Goal: Find specific page/section: Find specific page/section

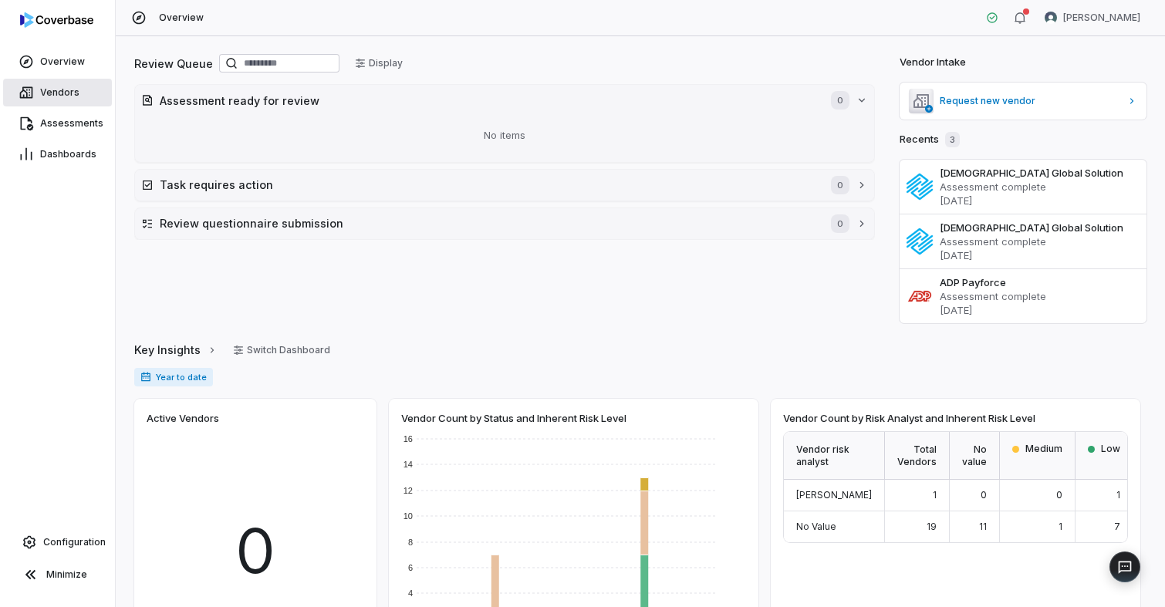
click at [53, 87] on span "Vendors" at bounding box center [59, 92] width 39 height 12
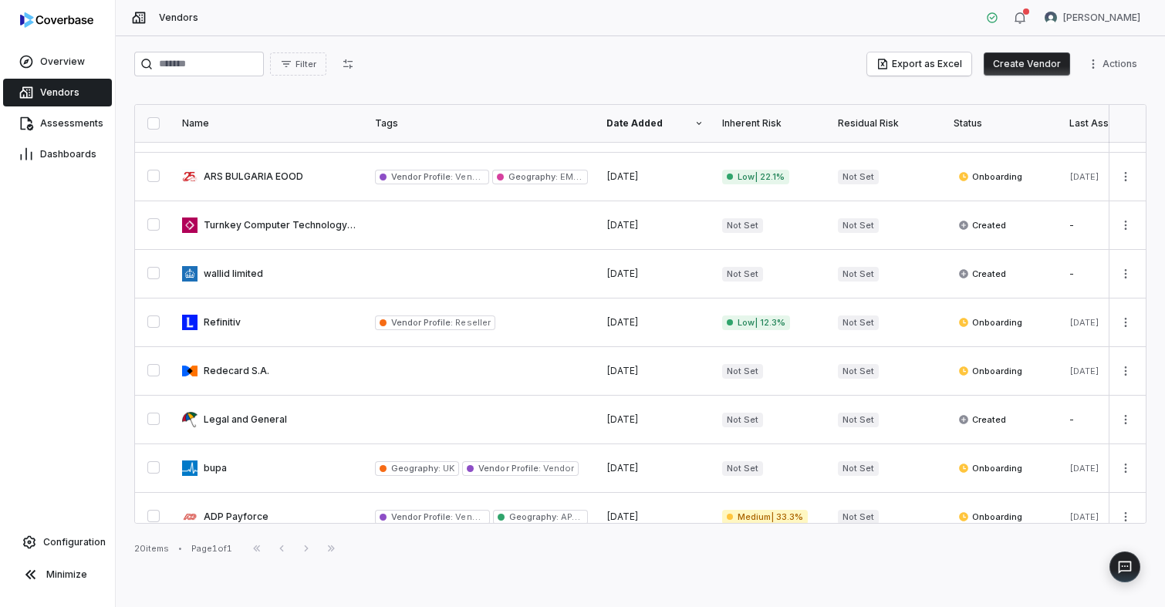
scroll to position [598, 0]
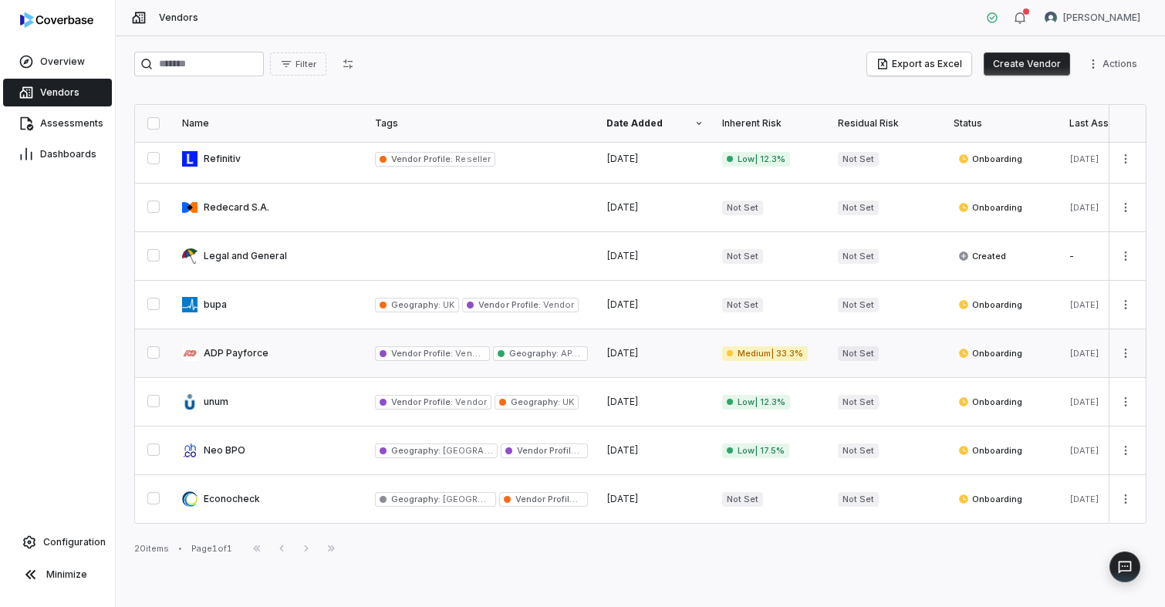
click at [294, 339] on link at bounding box center [269, 353] width 193 height 48
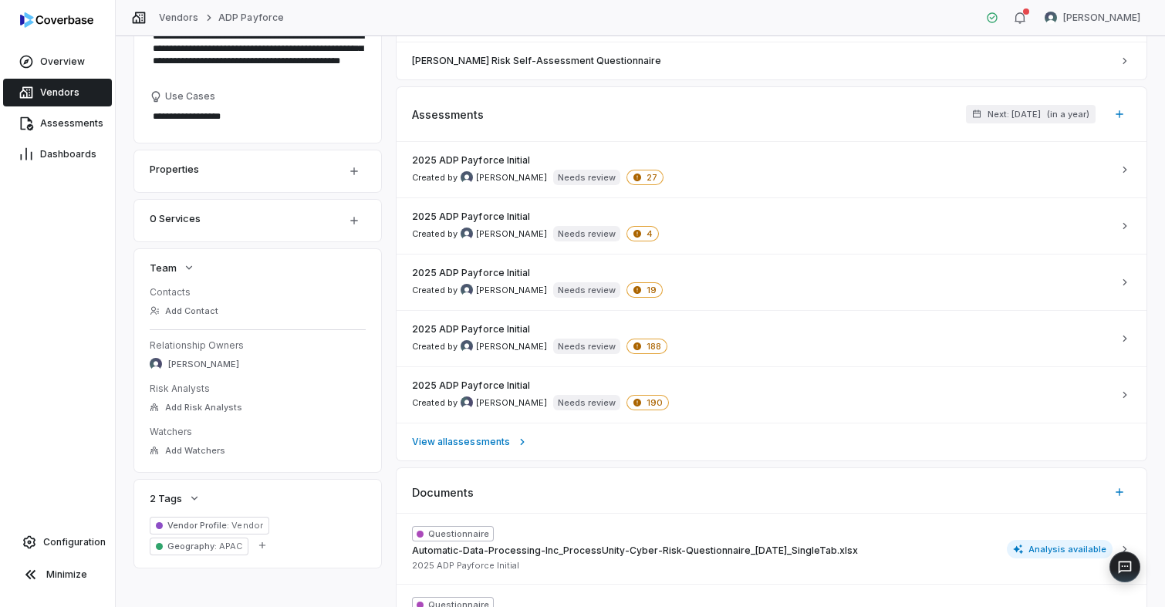
scroll to position [268, 0]
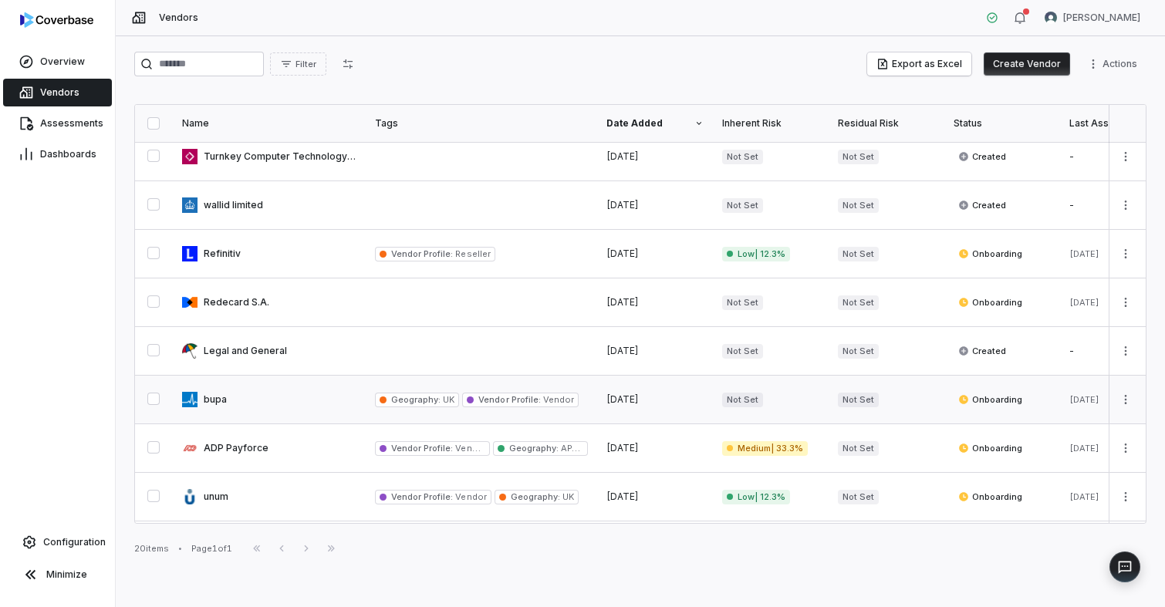
scroll to position [598, 0]
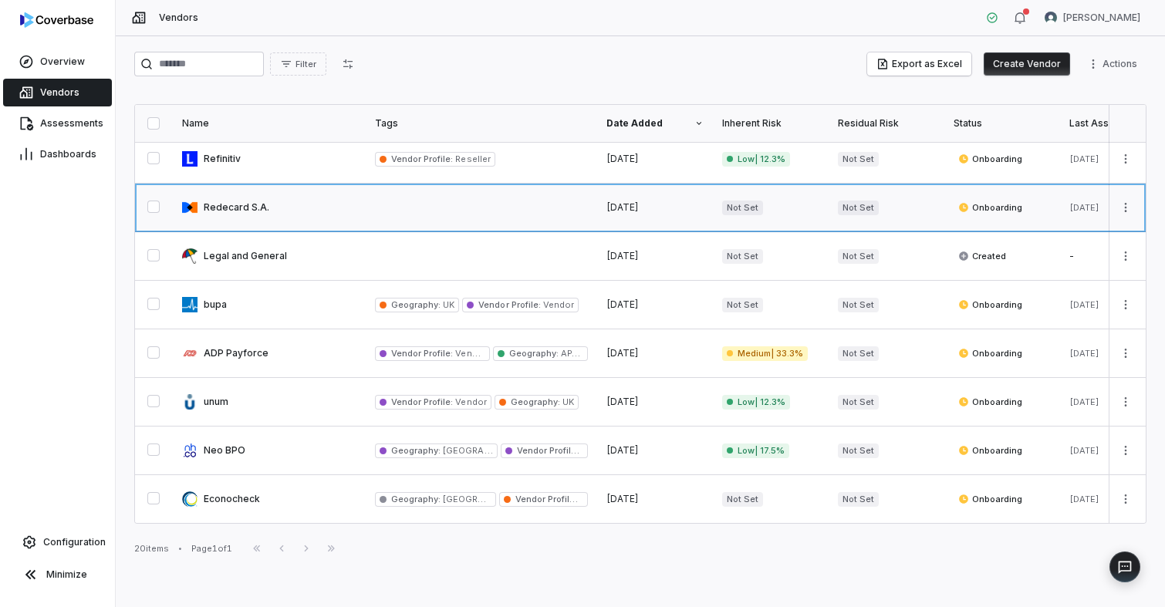
click at [238, 202] on link at bounding box center [269, 208] width 193 height 48
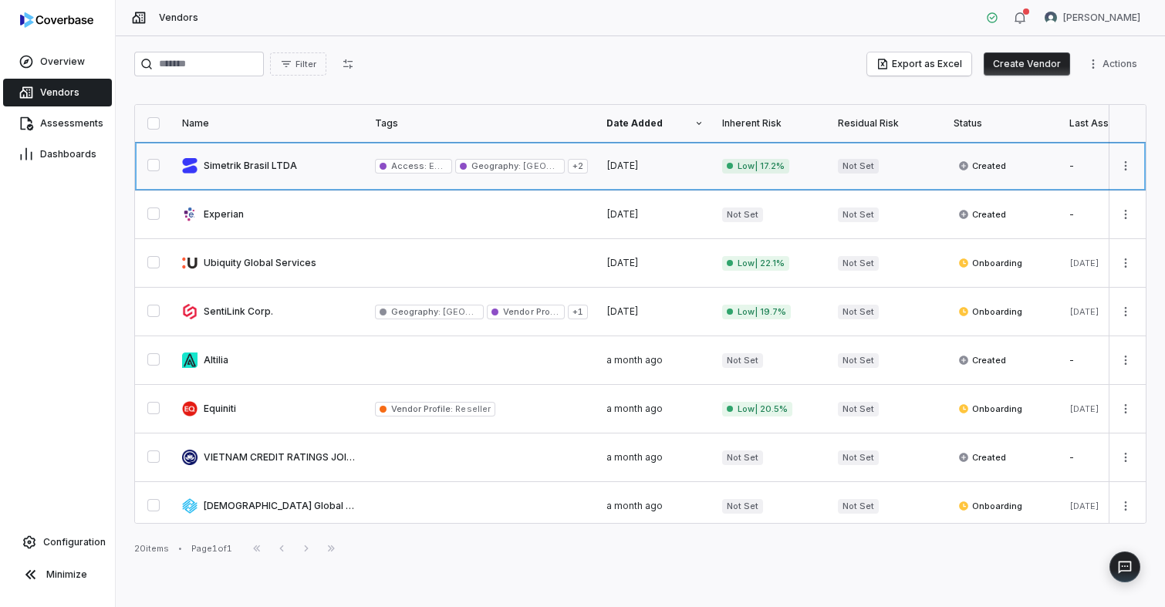
click at [242, 167] on link at bounding box center [269, 166] width 193 height 48
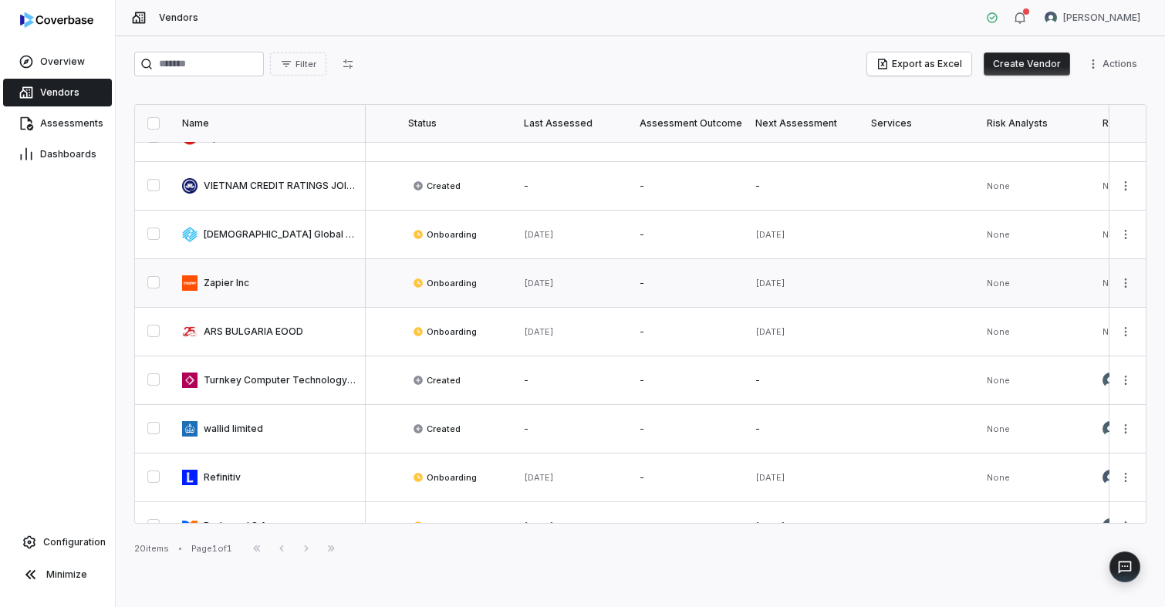
scroll to position [70, 546]
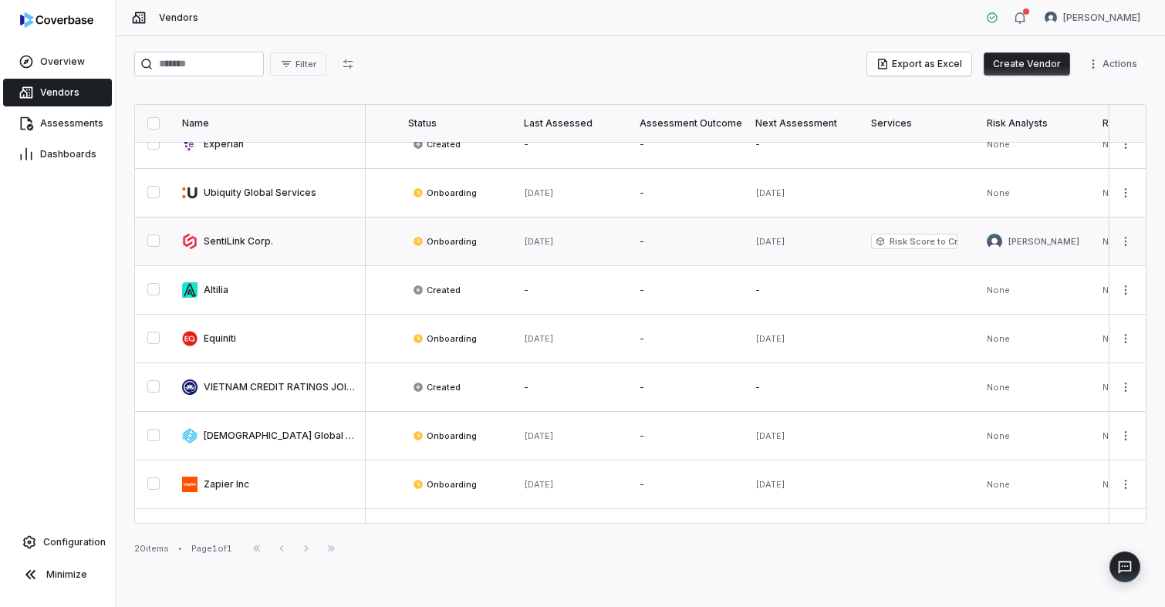
click at [316, 240] on link at bounding box center [269, 242] width 193 height 48
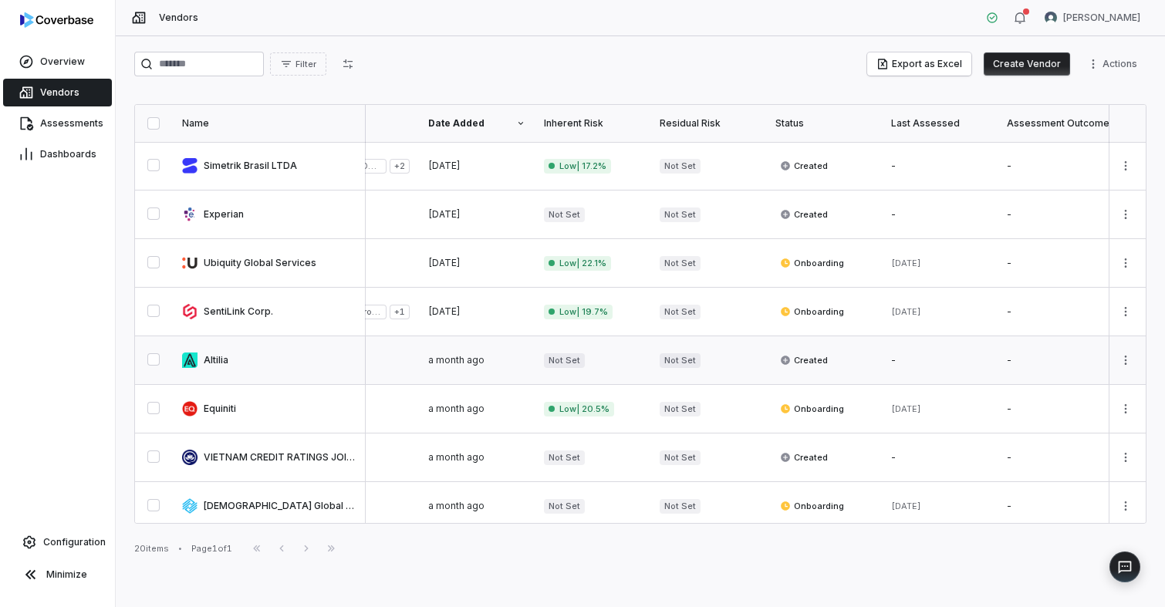
scroll to position [0, 178]
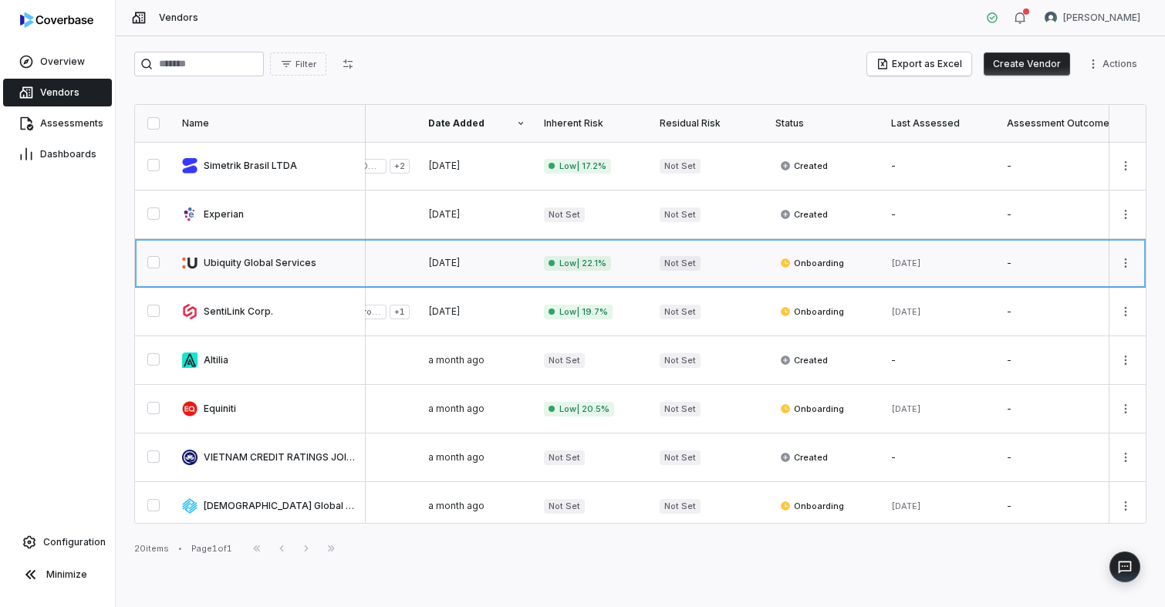
click at [295, 265] on link at bounding box center [269, 263] width 193 height 48
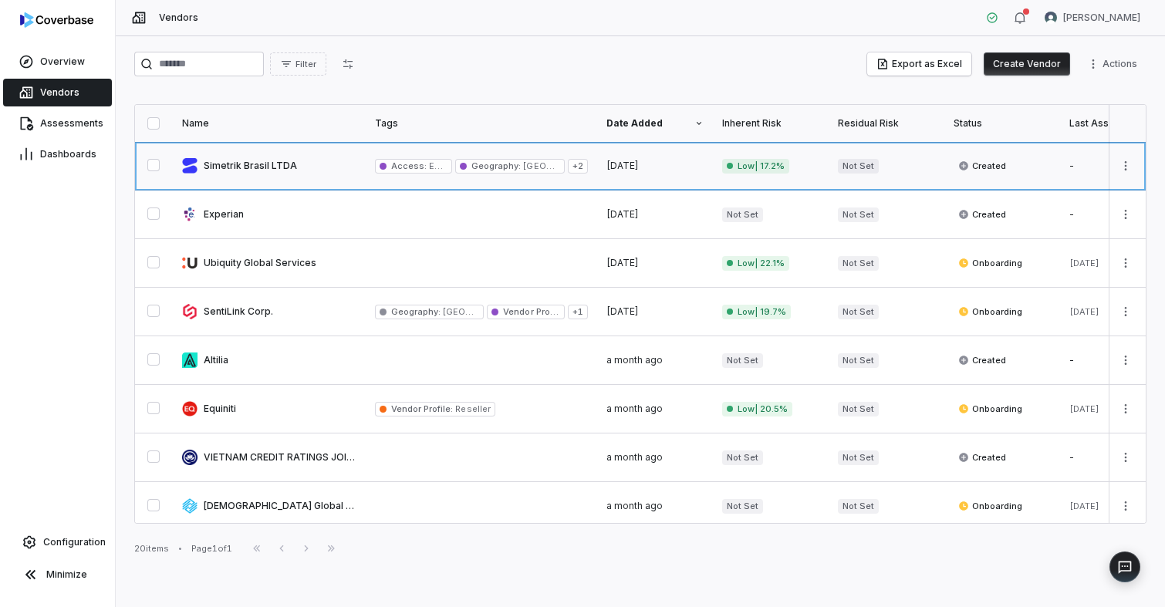
click at [269, 160] on link at bounding box center [269, 166] width 193 height 48
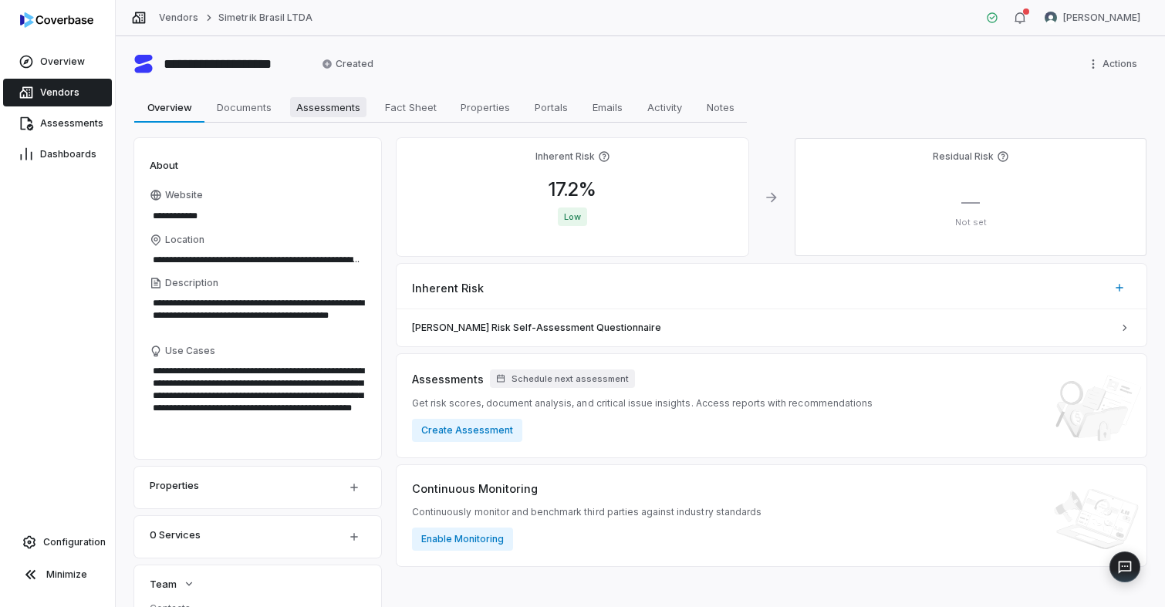
click at [313, 102] on span "Assessments" at bounding box center [328, 107] width 76 height 20
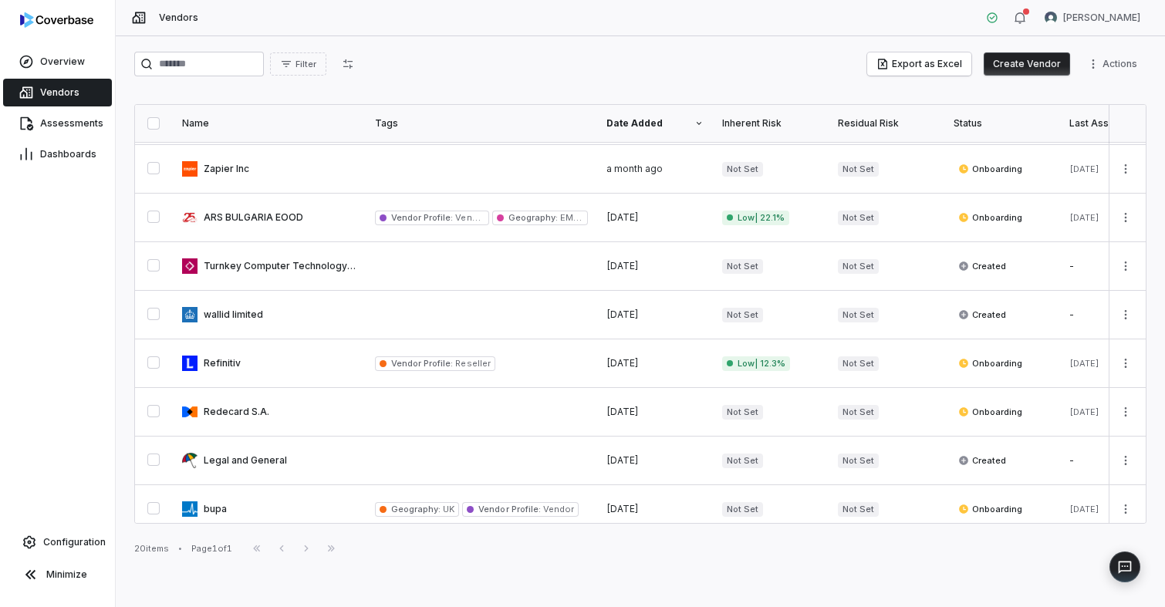
scroll to position [598, 0]
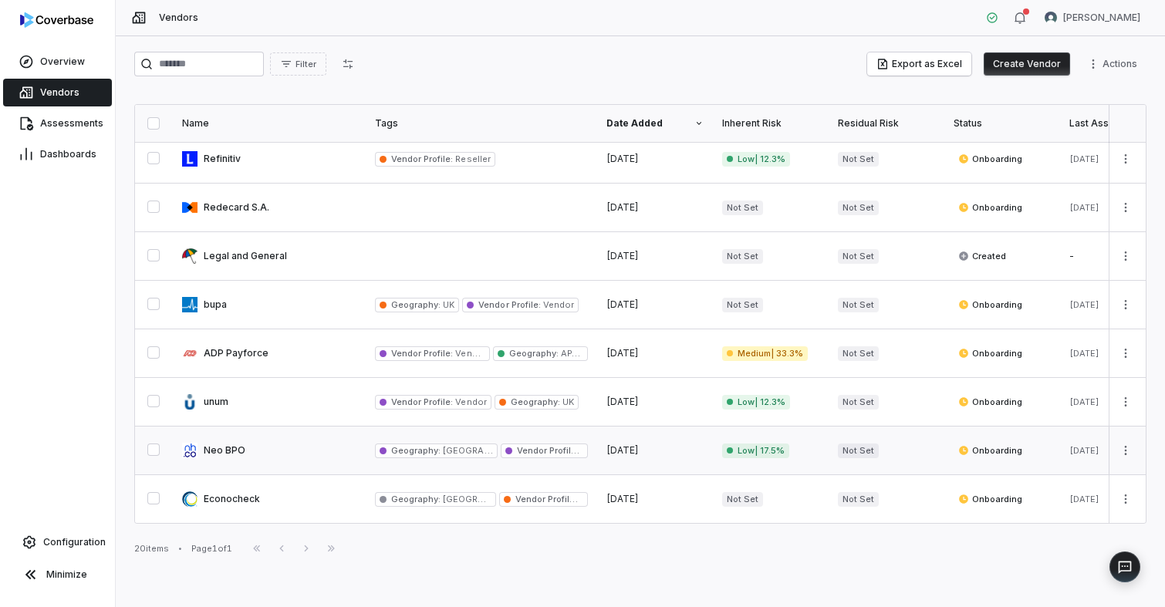
click at [244, 438] on link at bounding box center [269, 451] width 193 height 48
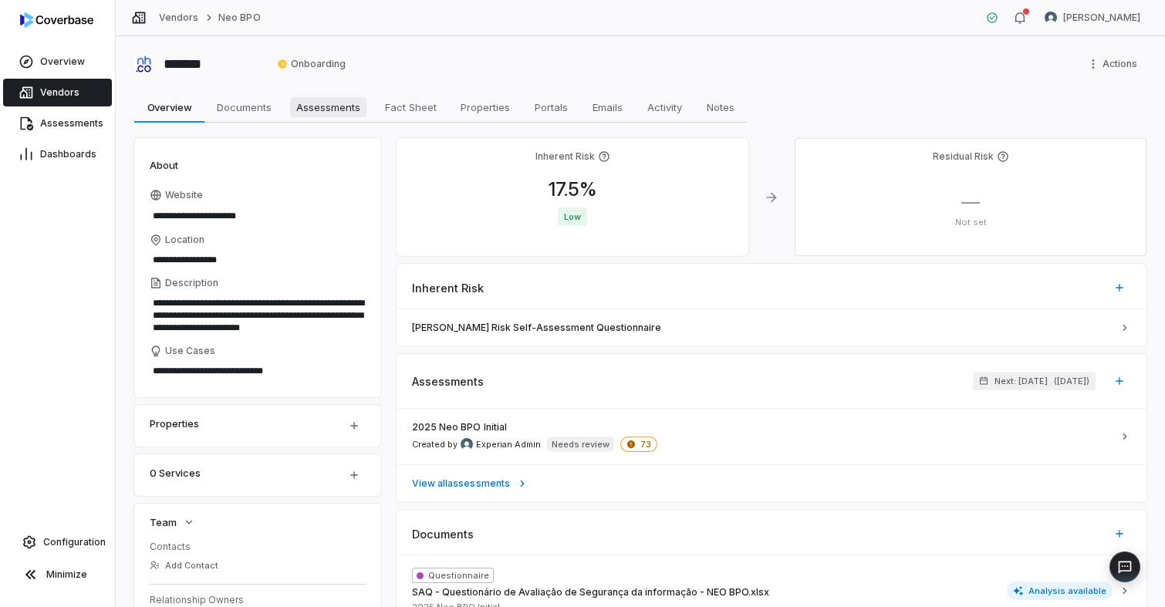
click at [320, 107] on span "Assessments" at bounding box center [328, 107] width 76 height 20
type textarea "*"
